Goal: Task Accomplishment & Management: Complete application form

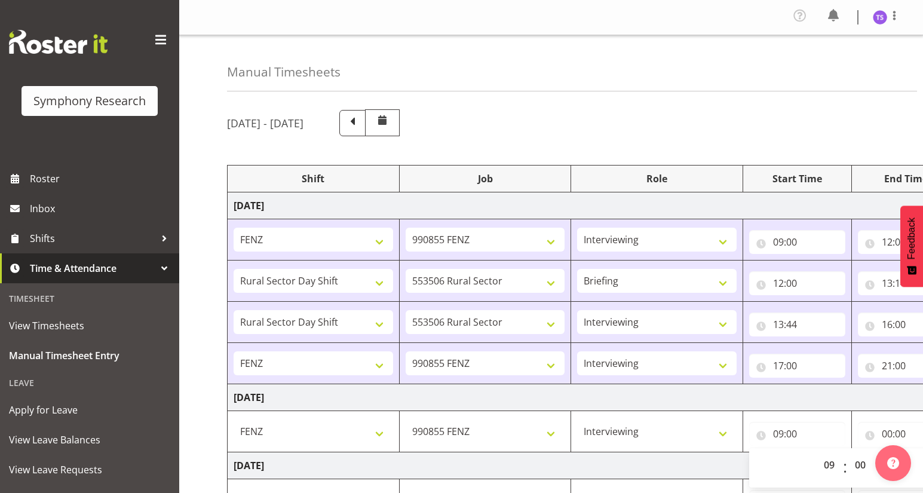
select select "32690"
select select "9636"
select select "47"
select select "81297"
select select "10587"
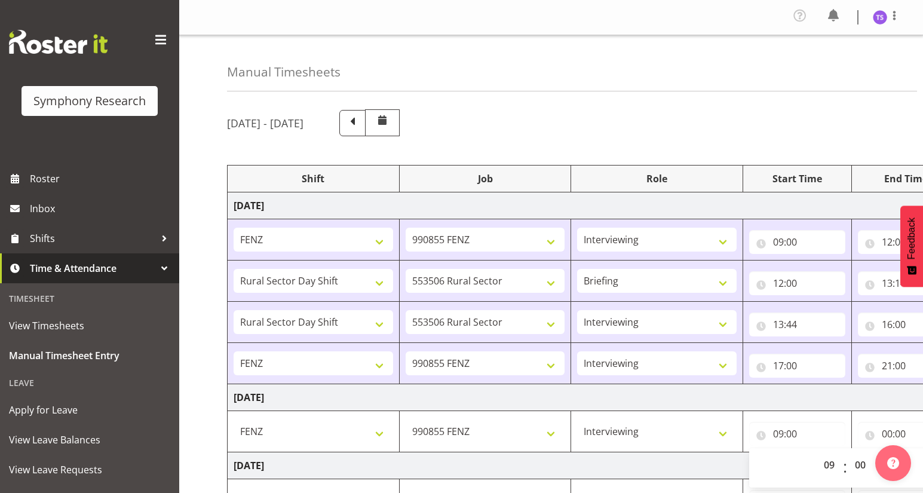
select select "81297"
select select "10587"
select select "47"
select select "32690"
select select "9636"
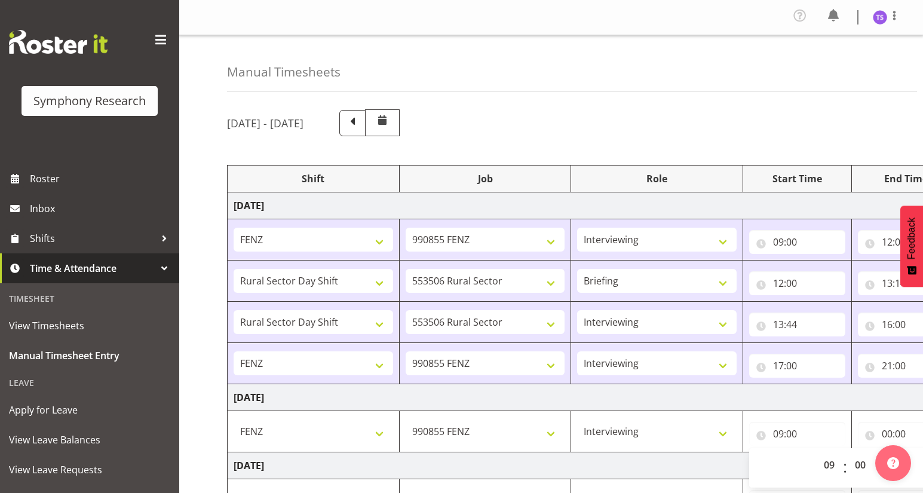
select select "47"
select select "32690"
select select "9636"
select select "47"
select select "9"
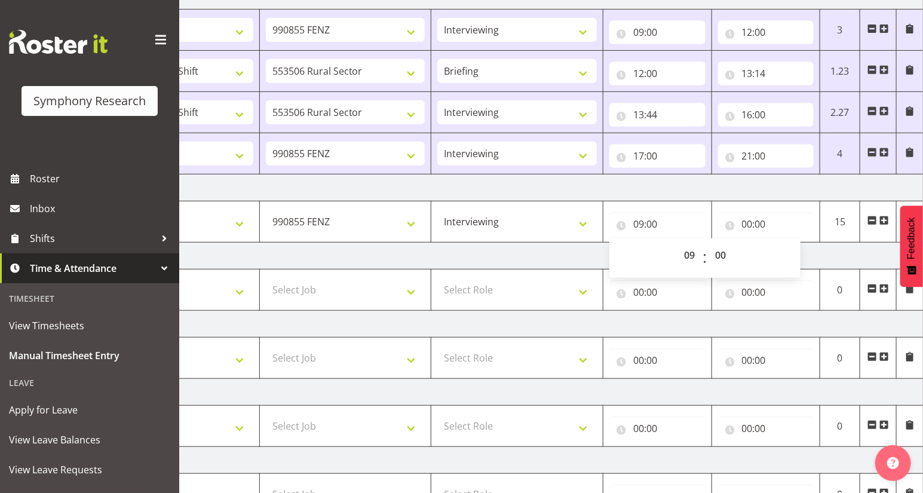
scroll to position [208, 0]
click at [748, 228] on input "00:00" at bounding box center [766, 225] width 96 height 24
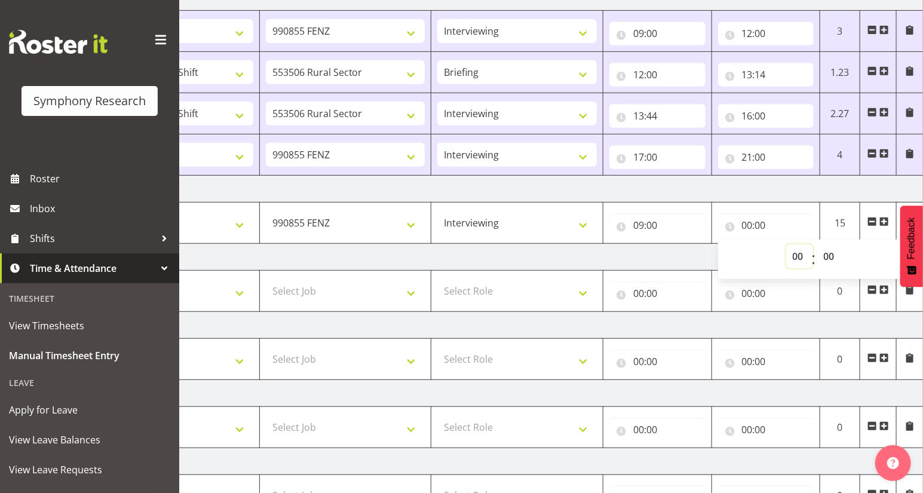
click at [793, 259] on select "00 01 02 03 04 05 06 07 08 09 10 11 12 13 14 15 16 17 18 19 20 21 22 23" at bounding box center [799, 256] width 27 height 24
select select "13"
click at [786, 244] on select "00 01 02 03 04 05 06 07 08 09 10 11 12 13 14 15 16 17 18 19 20 21 22 23" at bounding box center [799, 256] width 27 height 24
type input "13:00"
click at [883, 220] on span at bounding box center [884, 222] width 10 height 10
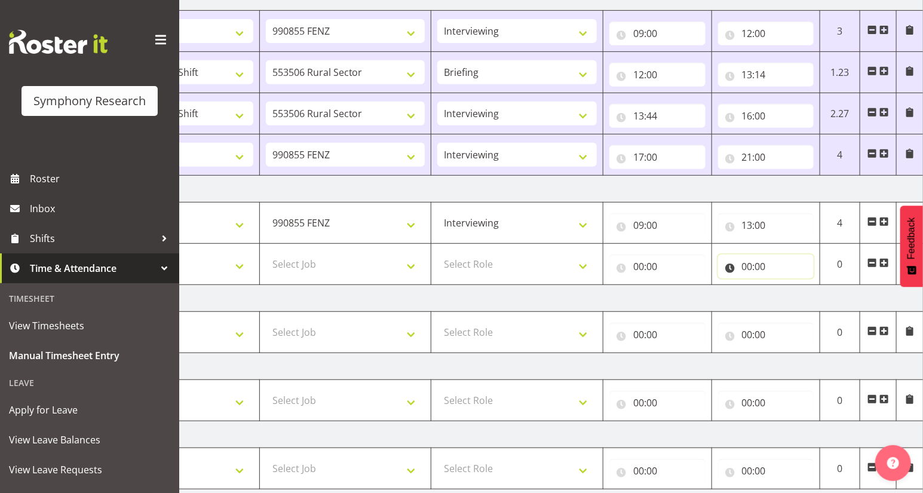
click at [746, 268] on input "00:00" at bounding box center [766, 266] width 96 height 24
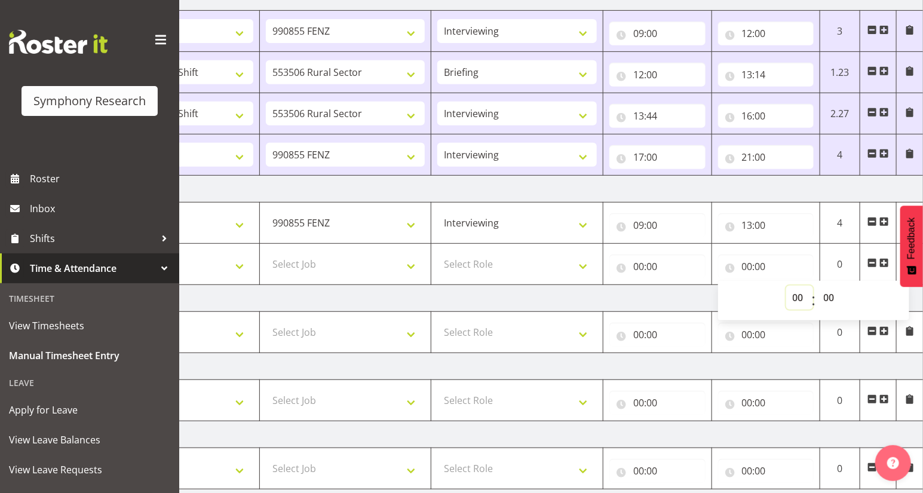
click at [792, 297] on select "00 01 02 03 04 05 06 07 08 09 10 11 12 13 14 15 16 17 18 19 20 21 22 23" at bounding box center [799, 298] width 27 height 24
select select "15"
click at [786, 286] on select "00 01 02 03 04 05 06 07 08 09 10 11 12 13 14 15 16 17 18 19 20 21 22 23" at bounding box center [799, 298] width 27 height 24
type input "15:00"
click at [825, 300] on select "00 01 02 03 04 05 06 07 08 09 10 11 12 13 14 15 16 17 18 19 20 21 22 23 24 25 2…" at bounding box center [830, 298] width 27 height 24
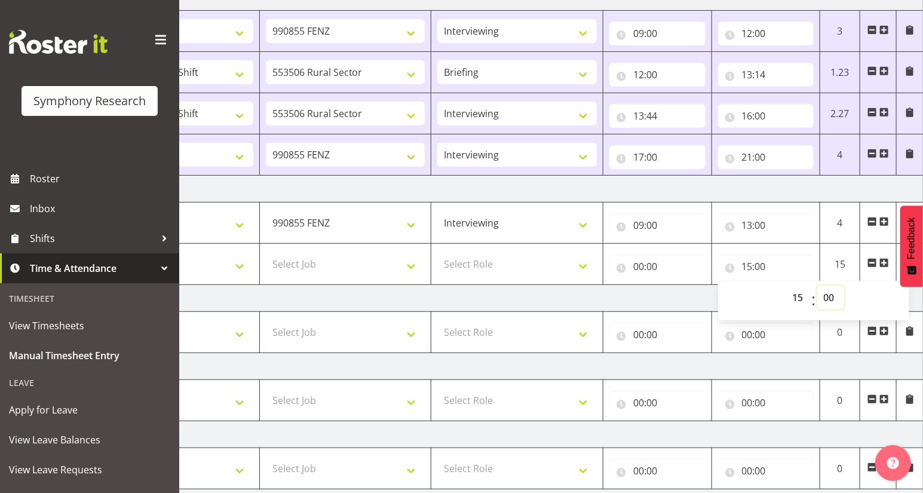
select select "26"
click at [817, 286] on select "00 01 02 03 04 05 06 07 08 09 10 11 12 13 14 15 16 17 18 19 20 21 22 23 24 25 2…" at bounding box center [830, 298] width 27 height 24
type input "15:26"
click at [639, 271] on input "00:00" at bounding box center [657, 266] width 96 height 24
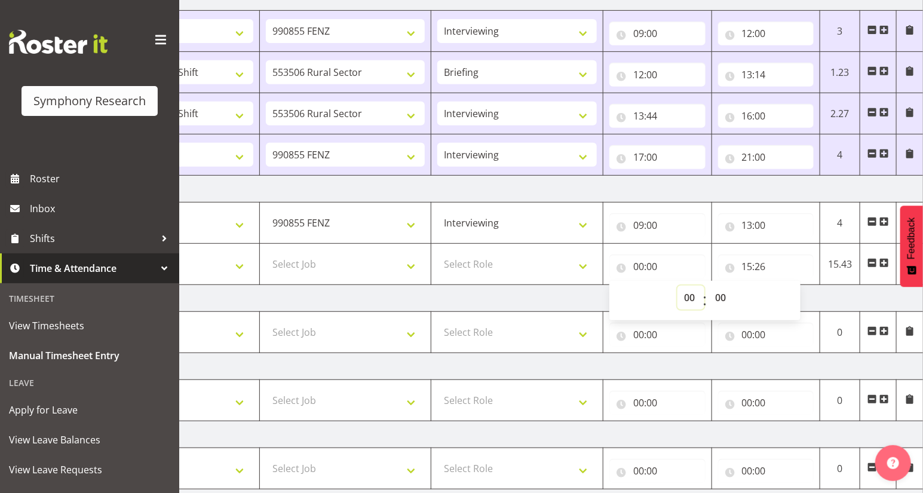
click at [686, 299] on select "00 01 02 03 04 05 06 07 08 09 10 11 12 13 14 15 16 17 18 19 20 21 22 23" at bounding box center [690, 298] width 27 height 24
select select "13"
click at [677, 286] on select "00 01 02 03 04 05 06 07 08 09 10 11 12 13 14 15 16 17 18 19 20 21 22 23" at bounding box center [690, 298] width 27 height 24
type input "13:00"
click at [716, 298] on select "00 01 02 03 04 05 06 07 08 09 10 11 12 13 14 15 16 17 18 19 20 21 22 23 24 25 2…" at bounding box center [721, 298] width 27 height 24
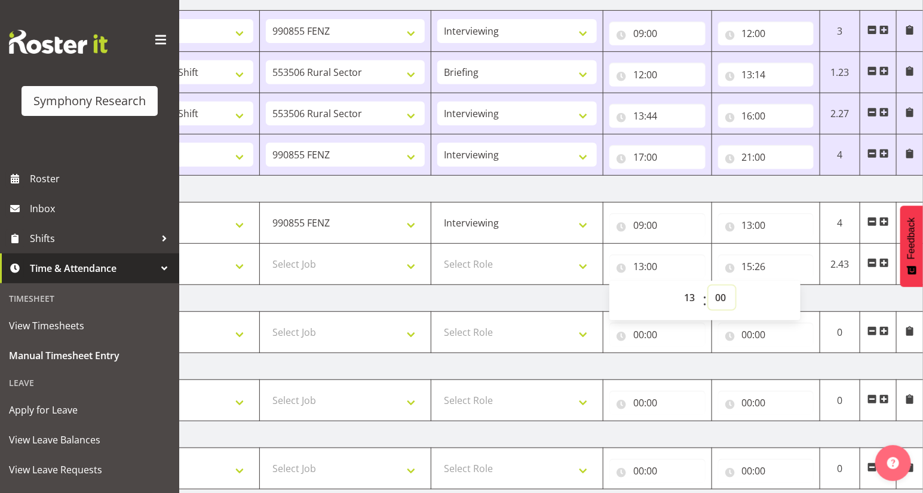
select select "30"
click at [708, 286] on select "00 01 02 03 04 05 06 07 08 09 10 11 12 13 14 15 16 17 18 19 20 21 22 23 24 25 2…" at bounding box center [721, 298] width 27 height 24
type input "13:30"
click at [578, 263] on select "Select Role Briefing Interviewing" at bounding box center [516, 264] width 159 height 24
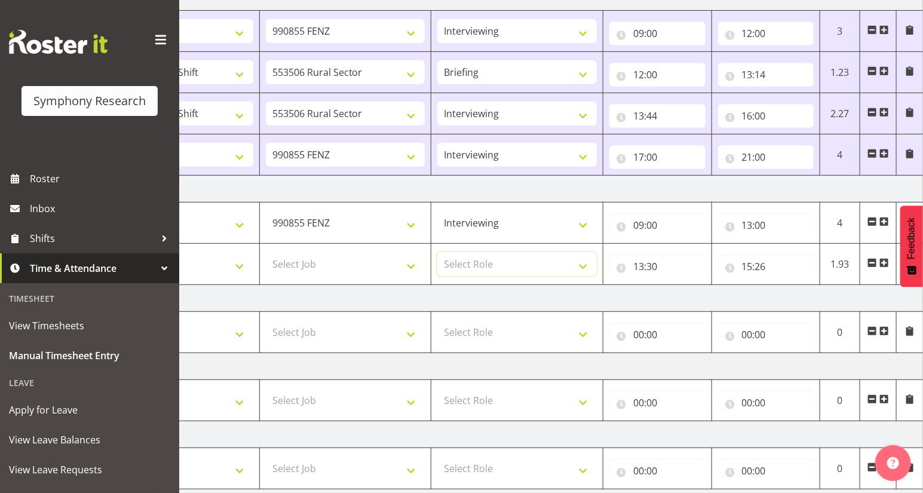
select select "47"
click at [437, 252] on select "Select Role Briefing Interviewing" at bounding box center [516, 264] width 159 height 24
click at [412, 265] on select "Select Job 550060 IF Admin 553492 World Poll Aus Wave 2 Main 2025 553493 World …" at bounding box center [345, 264] width 159 height 24
select select "9636"
click at [266, 252] on select "Select Job 550060 IF Admin 553492 World Poll Aus Wave 2 Main 2025 553493 World …" at bounding box center [345, 264] width 159 height 24
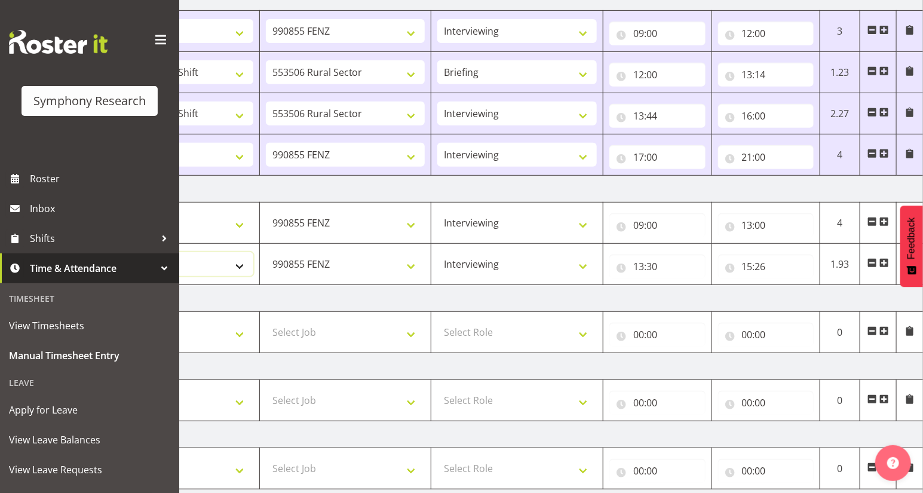
click at [237, 270] on select "Select Shift !!Weekend Residential (Roster IT Shift Label) *Business 9/10am ~ 4…" at bounding box center [173, 264] width 159 height 24
select select "32690"
click at [94, 252] on select "Select Shift !!Weekend Residential (Roster IT Shift Label) *Business 9/10am ~ 4…" at bounding box center [173, 264] width 159 height 24
click at [882, 262] on span at bounding box center [884, 263] width 10 height 10
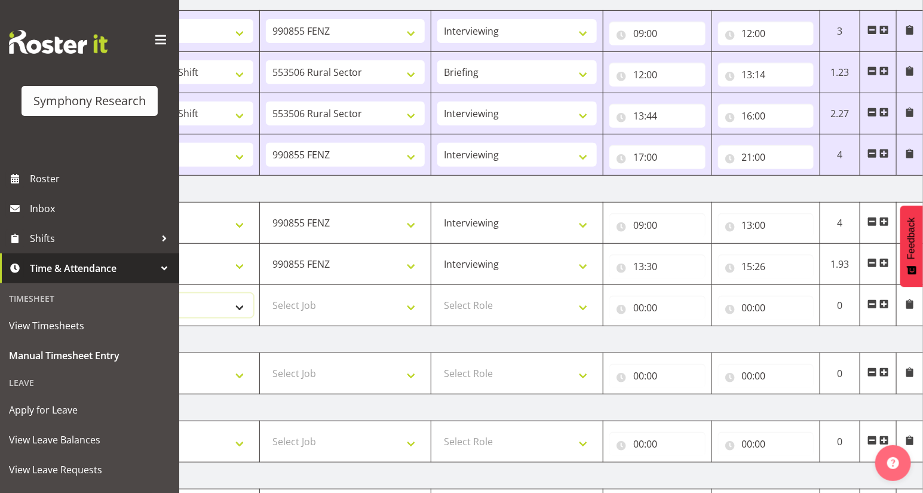
click at [240, 307] on select "Select Shift !!Weekend Residential (Roster IT Shift Label) *Business 9/10am ~ 4…" at bounding box center [173, 305] width 159 height 24
select select "41604"
click at [94, 293] on select "Select Shift !!Weekend Residential (Roster IT Shift Label) *Business 9/10am ~ 4…" at bounding box center [173, 305] width 159 height 24
click at [408, 310] on select "Select Job 550060 IF Admin 553492 World Poll Aus Wave 2 Main 2025 553493 World …" at bounding box center [345, 305] width 159 height 24
select select "10527"
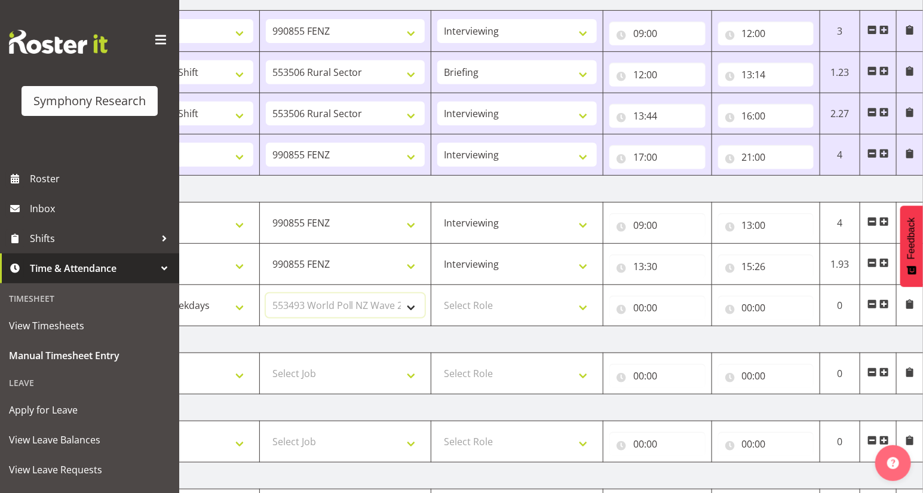
click at [266, 293] on select "Select Job 550060 IF Admin 553492 World Poll Aus Wave 2 Main 2025 553493 World …" at bounding box center [345, 305] width 159 height 24
click at [585, 311] on select "Select Role Briefing Interviewing" at bounding box center [516, 305] width 159 height 24
select select "47"
click at [437, 293] on select "Select Role Briefing Interviewing" at bounding box center [516, 305] width 159 height 24
click at [637, 312] on input "00:00" at bounding box center [657, 308] width 96 height 24
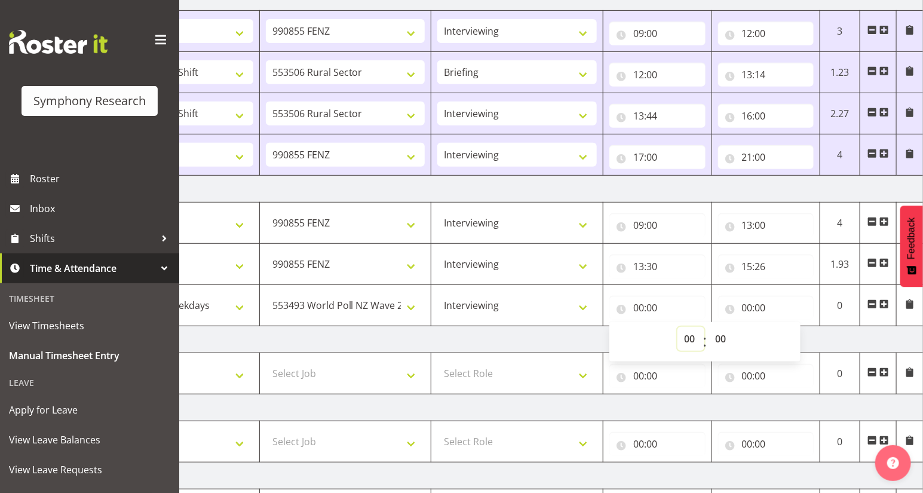
click at [685, 339] on select "00 01 02 03 04 05 06 07 08 09 10 11 12 13 14 15 16 17 18 19 20 21 22 23" at bounding box center [690, 339] width 27 height 24
select select "15"
click at [677, 327] on select "00 01 02 03 04 05 06 07 08 09 10 11 12 13 14 15 16 17 18 19 20 21 22 23" at bounding box center [690, 339] width 27 height 24
type input "15:00"
click at [724, 337] on select "00 01 02 03 04 05 06 07 08 09 10 11 12 13 14 15 16 17 18 19 20 21 22 23 24 25 2…" at bounding box center [721, 339] width 27 height 24
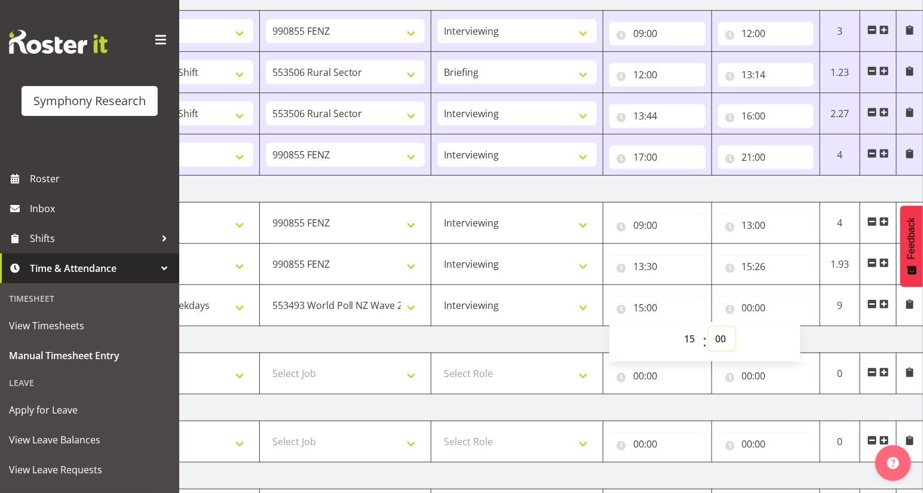
select select "26"
click at [708, 327] on select "00 01 02 03 04 05 06 07 08 09 10 11 12 13 14 15 16 17 18 19 20 21 22 23 24 25 2…" at bounding box center [721, 339] width 27 height 24
type input "15:26"
click at [745, 306] on input "00:00" at bounding box center [766, 308] width 96 height 24
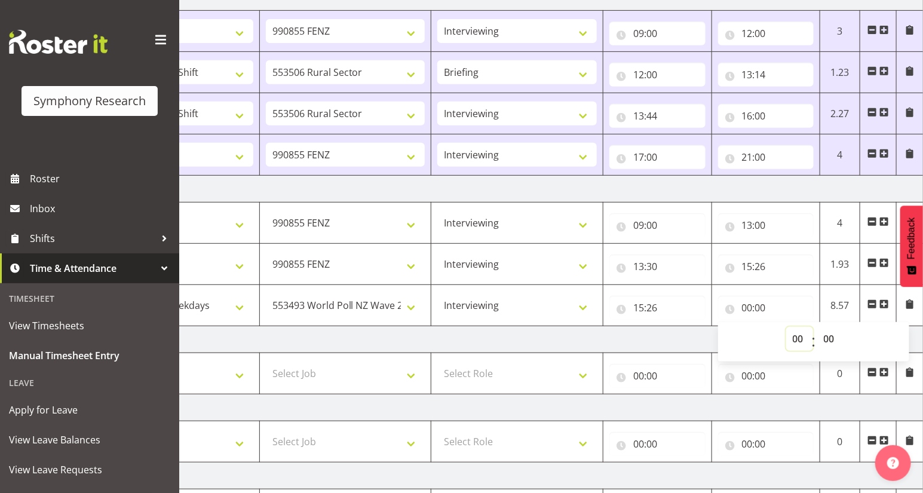
click at [793, 336] on select "00 01 02 03 04 05 06 07 08 09 10 11 12 13 14 15 16 17 18 19 20 21 22 23" at bounding box center [799, 339] width 27 height 24
select select "16"
click at [786, 327] on select "00 01 02 03 04 05 06 07 08 09 10 11 12 13 14 15 16 17 18 19 20 21 22 23" at bounding box center [799, 339] width 27 height 24
type input "16:00"
click at [883, 302] on span at bounding box center [884, 304] width 10 height 10
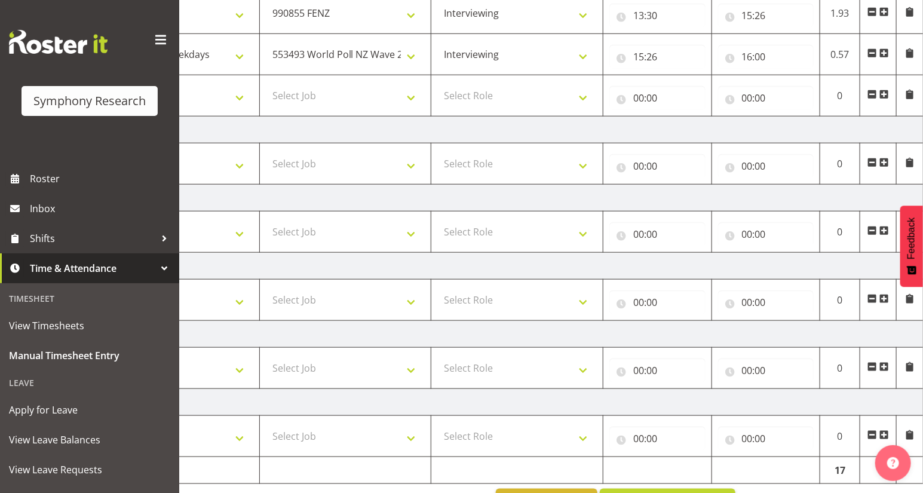
scroll to position [495, 0]
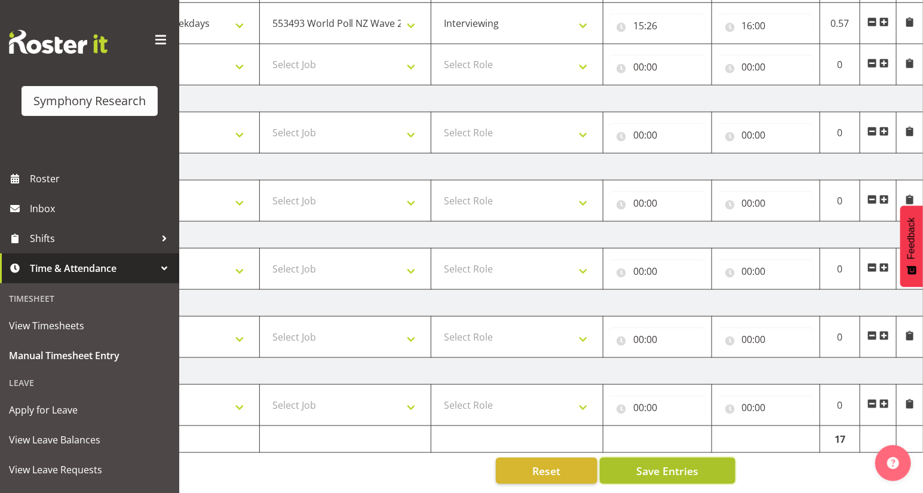
click at [671, 465] on span "Save Entries" at bounding box center [667, 471] width 62 height 16
